Goal: Task Accomplishment & Management: Complete application form

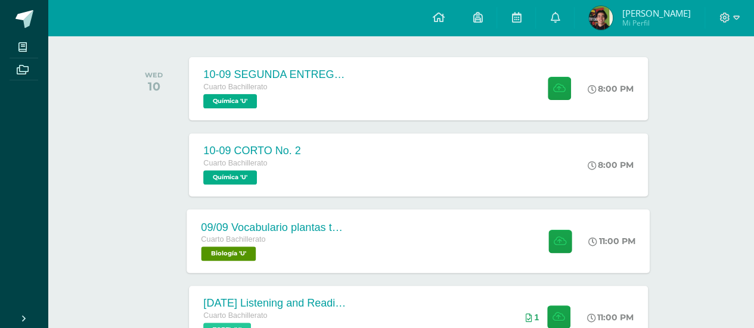
scroll to position [119, 4]
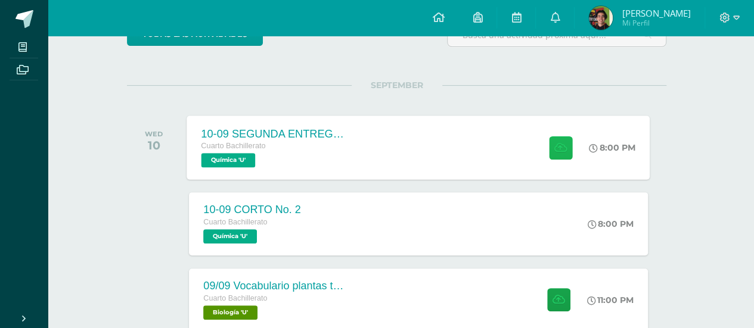
click at [550, 142] on button at bounding box center [560, 147] width 23 height 23
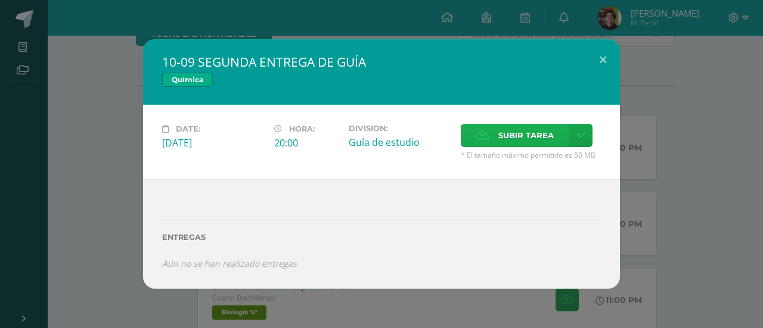
click at [515, 141] on span "Subir tarea" at bounding box center [525, 136] width 55 height 22
click at [0, 0] on input "Subir tarea" at bounding box center [0, 0] width 0 height 0
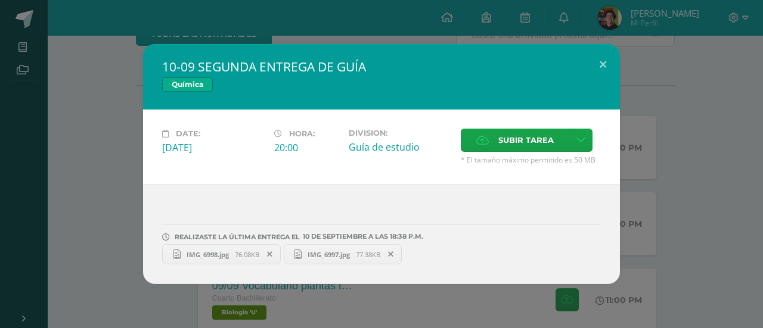
click at [667, 231] on div "10-09 SEGUNDA ENTREGA DE GUÍA Química Date: [DATE] Hora: 20:00 Division: Subir …" at bounding box center [382, 164] width 754 height 240
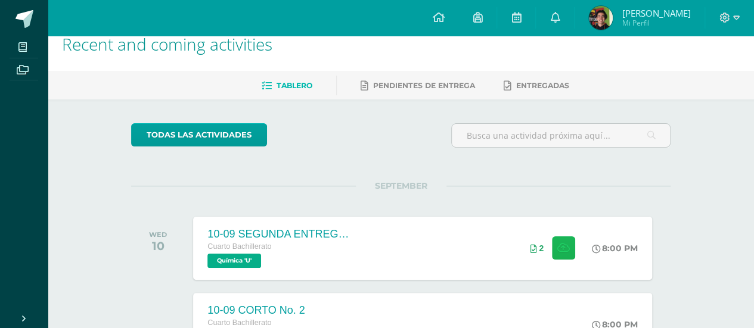
scroll to position [0, 0]
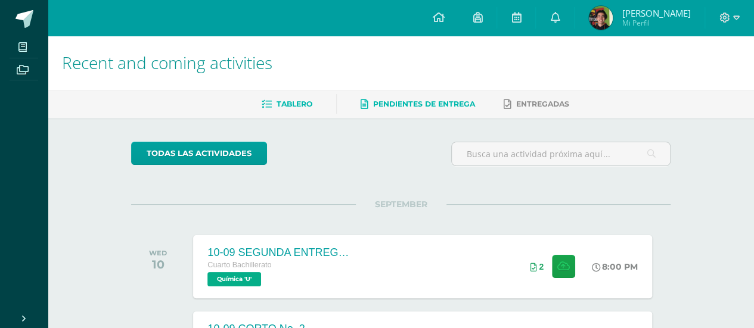
click at [410, 107] on span "Pendientes de entrega" at bounding box center [424, 104] width 102 height 9
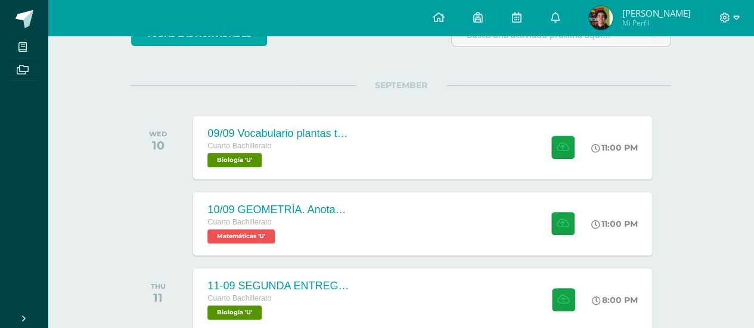
scroll to position [179, 0]
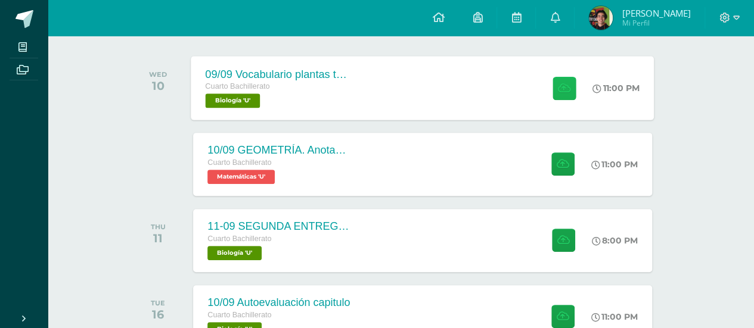
click at [560, 89] on icon at bounding box center [564, 88] width 13 height 10
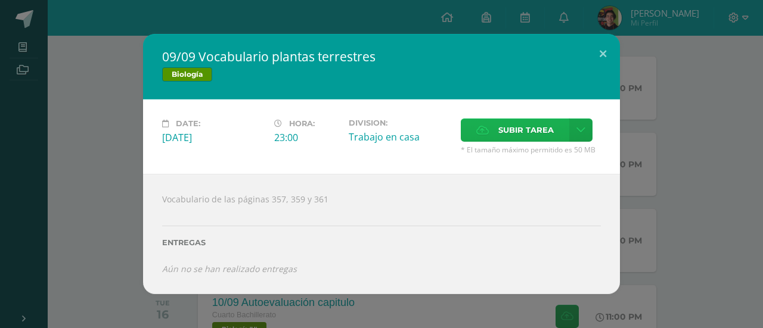
click at [546, 132] on span "Subir tarea" at bounding box center [525, 130] width 55 height 22
click at [0, 0] on input "Subir tarea" at bounding box center [0, 0] width 0 height 0
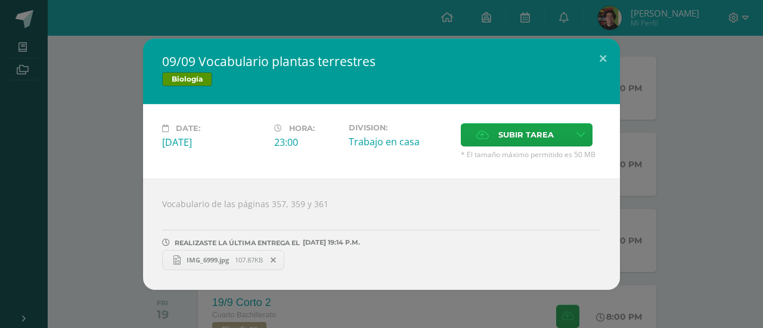
click at [715, 116] on div "09/09 Vocabulario plantas terrestres Biología Date: Wednesday 10 de September H…" at bounding box center [382, 165] width 754 height 252
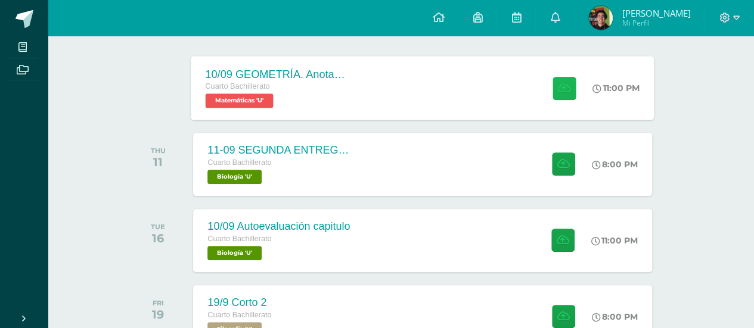
click at [558, 88] on icon at bounding box center [564, 88] width 13 height 10
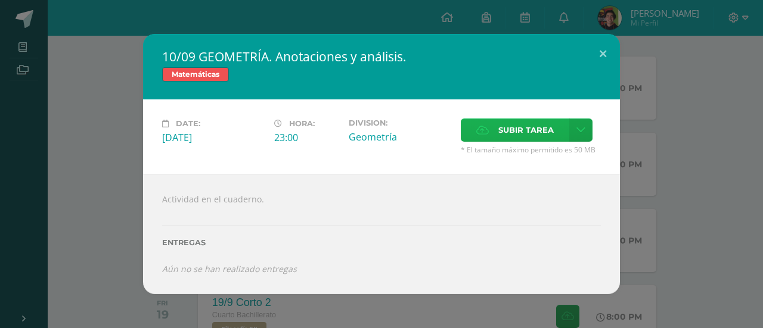
click at [512, 128] on span "Subir tarea" at bounding box center [525, 130] width 55 height 22
click at [0, 0] on input "Subir tarea" at bounding box center [0, 0] width 0 height 0
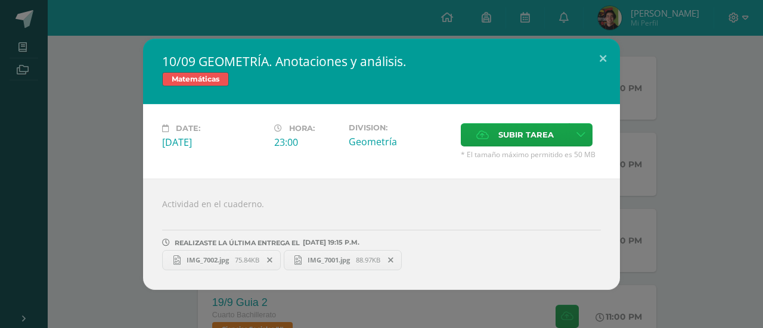
click at [117, 179] on div "10/09 GEOMETRÍA. Anotaciones y análisis. Matemáticas Date: Wednesday 10 de Sept…" at bounding box center [382, 165] width 754 height 252
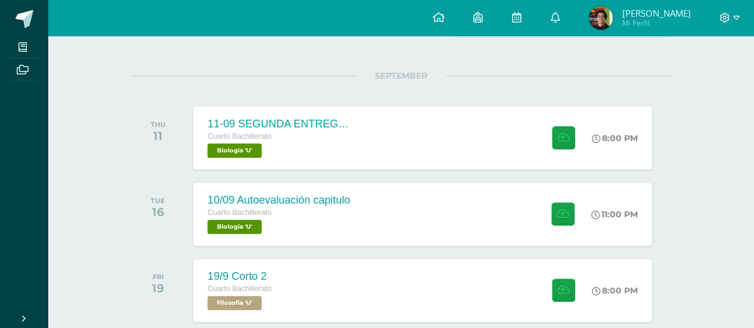
scroll to position [60, 0]
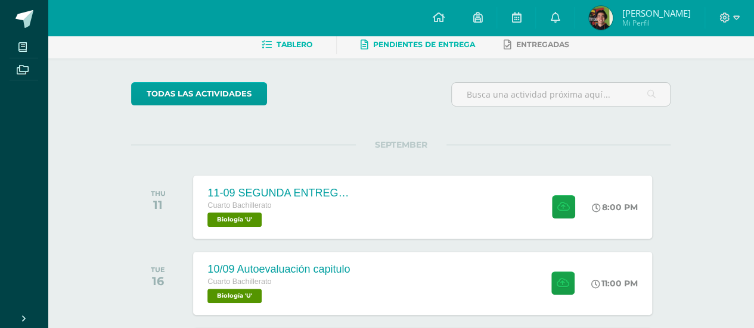
click at [268, 45] on link "Tablero" at bounding box center [287, 44] width 51 height 19
